Goal: Transaction & Acquisition: Book appointment/travel/reservation

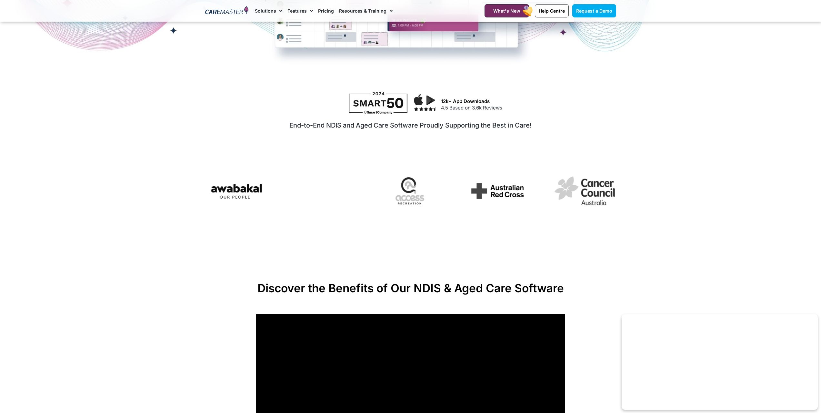
scroll to position [387, 0]
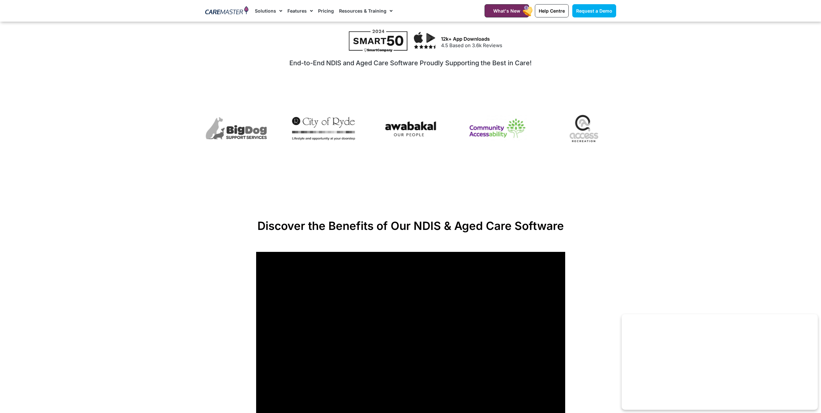
click at [499, 129] on img "6 / 7" at bounding box center [497, 128] width 63 height 33
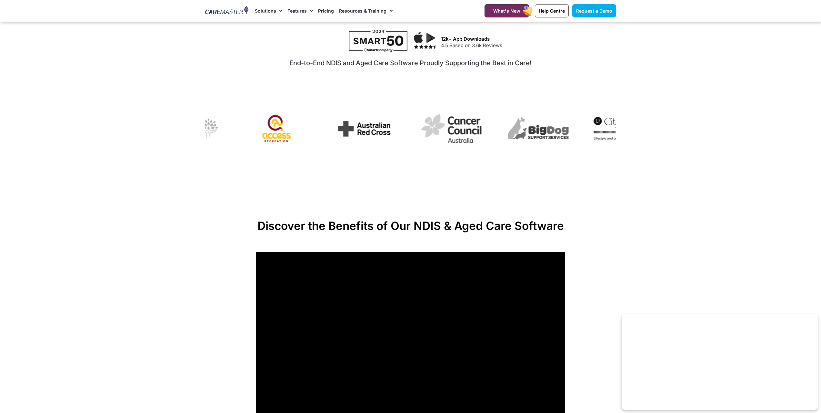
click at [333, 133] on img "1 / 7" at bounding box center [364, 129] width 63 height 26
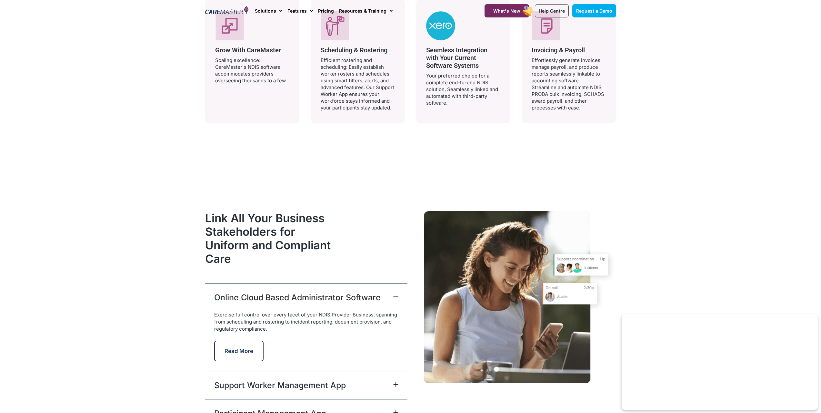
scroll to position [0, 0]
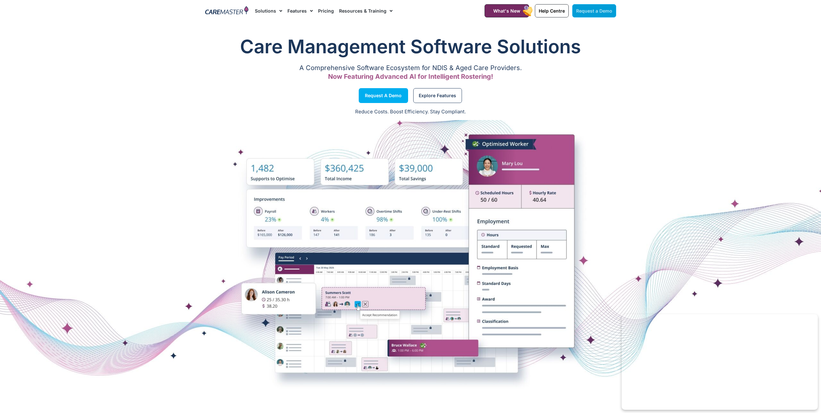
click at [593, 8] on span "Request a Demo" at bounding box center [594, 10] width 36 height 5
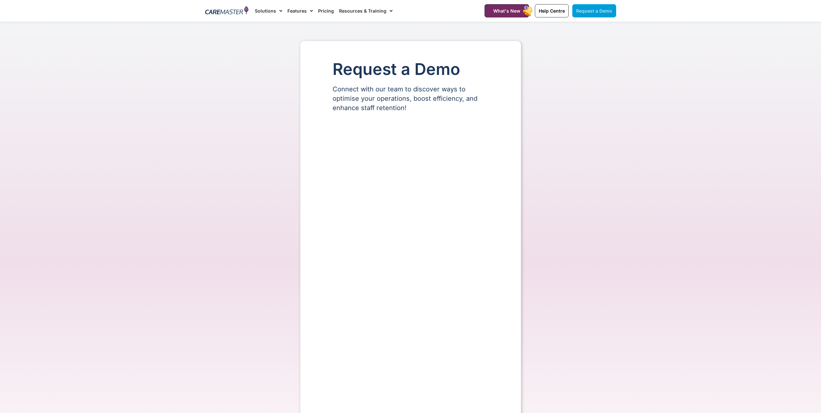
select select "**"
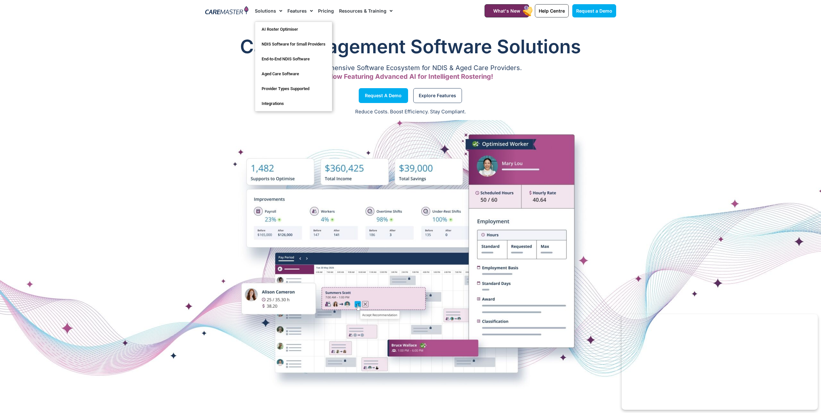
click at [237, 13] on img at bounding box center [227, 11] width 44 height 10
